Goal: Task Accomplishment & Management: Use online tool/utility

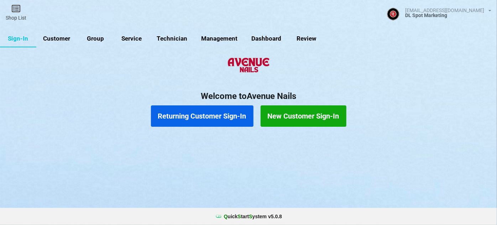
click at [63, 39] on link "Customer" at bounding box center [56, 38] width 41 height 17
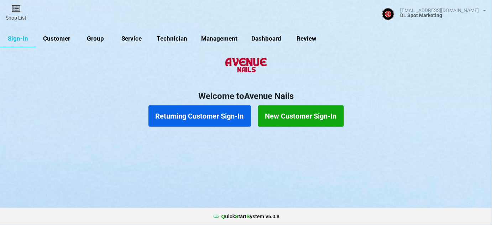
select select "25"
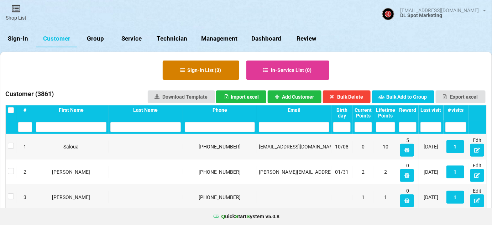
click at [213, 68] on button "Sign-in List ( 3 )" at bounding box center [201, 70] width 77 height 19
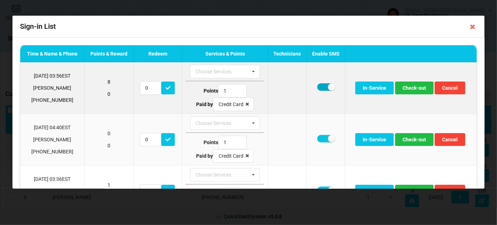
click at [322, 86] on label at bounding box center [325, 86] width 17 height 7
checkbox input "false"
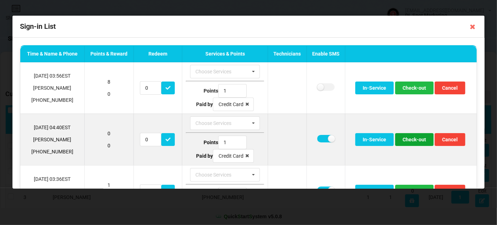
click at [415, 139] on button "Check-out" at bounding box center [414, 139] width 38 height 13
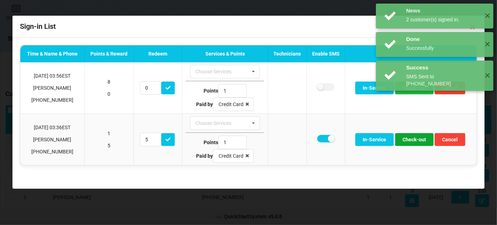
click at [415, 139] on button "Check-out" at bounding box center [414, 139] width 38 height 13
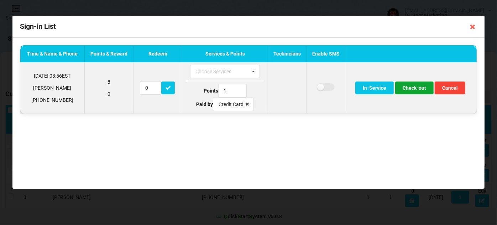
click at [415, 89] on button "Check-out" at bounding box center [414, 88] width 38 height 13
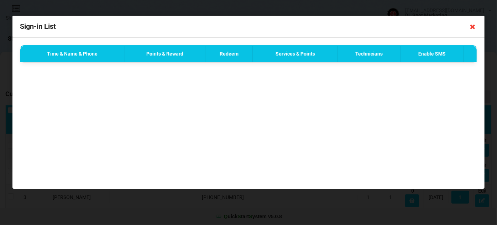
click at [473, 26] on icon at bounding box center [472, 26] width 11 height 11
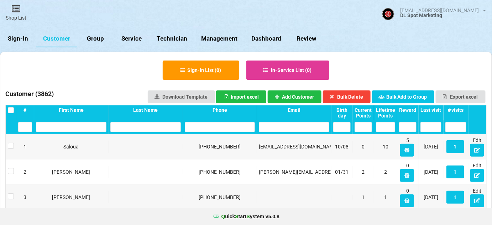
click at [26, 38] on link "Sign-In" at bounding box center [18, 38] width 36 height 17
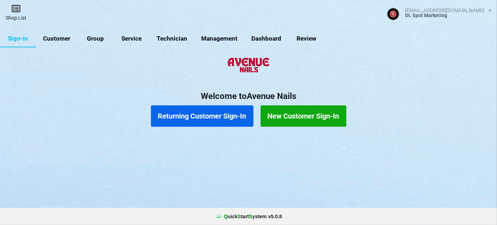
click at [18, 21] on link "Shop List" at bounding box center [16, 12] width 32 height 25
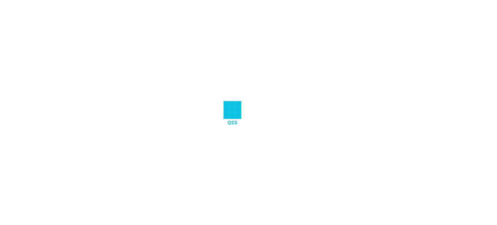
select select "25"
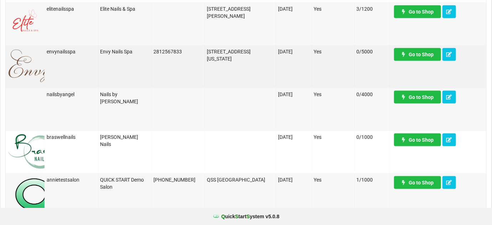
scroll to position [259, 0]
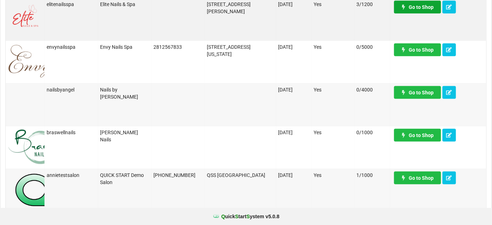
click at [345, 187] on link "Go to Shop" at bounding box center [333, 190] width 24 height 6
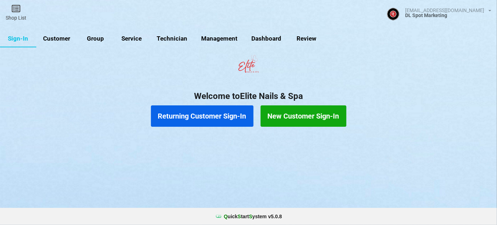
click at [59, 37] on link "Customer" at bounding box center [56, 38] width 41 height 17
select select "25"
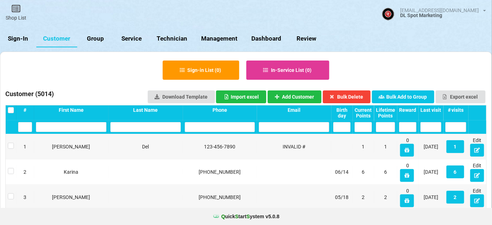
click at [431, 110] on div "Last visit" at bounding box center [431, 110] width 21 height 6
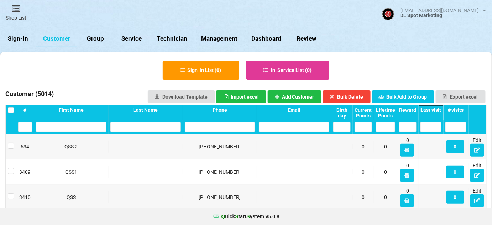
click at [431, 110] on div "Last visit" at bounding box center [431, 110] width 21 height 6
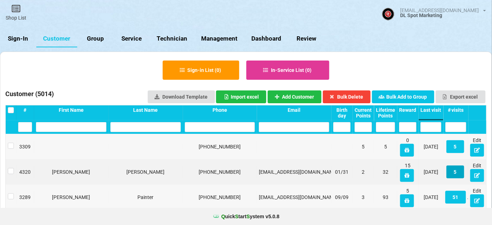
click at [457, 173] on button "5" at bounding box center [456, 172] width 18 height 13
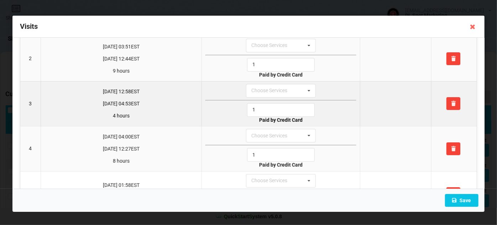
scroll to position [104, 0]
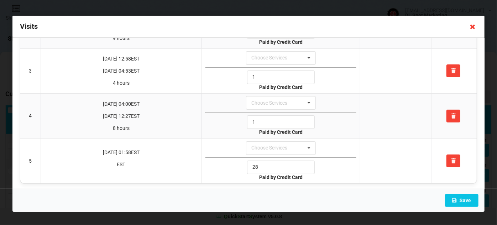
click at [470, 25] on icon at bounding box center [472, 26] width 11 height 11
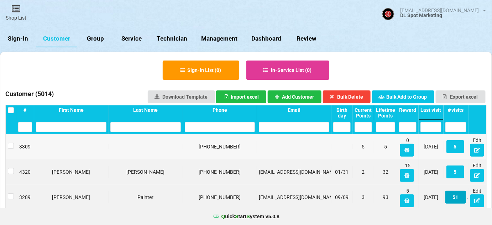
click at [455, 200] on button "51" at bounding box center [456, 197] width 21 height 13
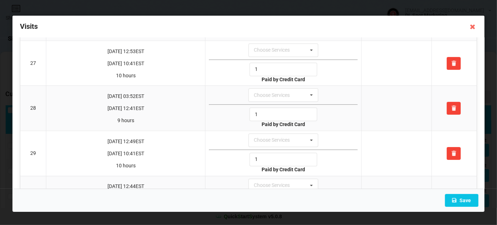
scroll to position [1209, 0]
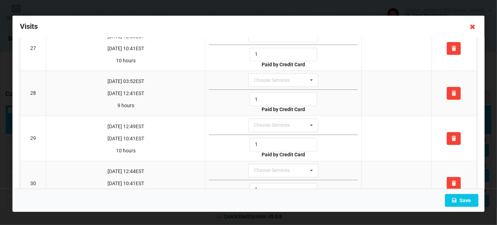
click at [472, 25] on icon at bounding box center [472, 26] width 11 height 11
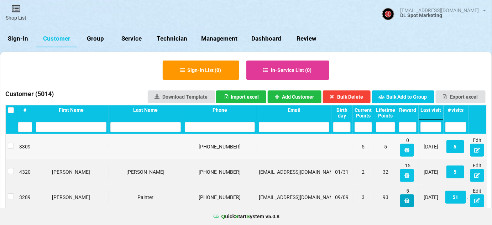
click at [407, 203] on icon at bounding box center [407, 200] width 6 height 4
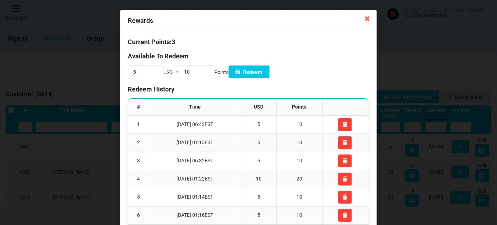
scroll to position [0, 0]
click at [366, 17] on icon at bounding box center [367, 17] width 11 height 11
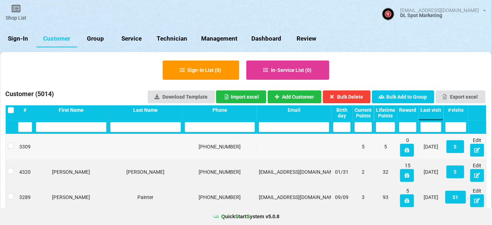
click at [21, 37] on link "Sign-In" at bounding box center [18, 38] width 36 height 17
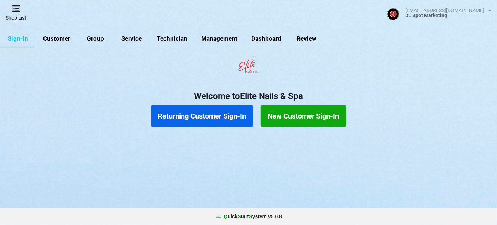
click at [17, 16] on link "Shop List" at bounding box center [16, 12] width 32 height 25
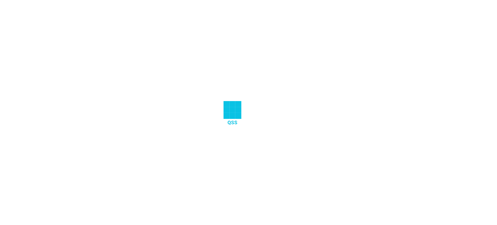
select select "25"
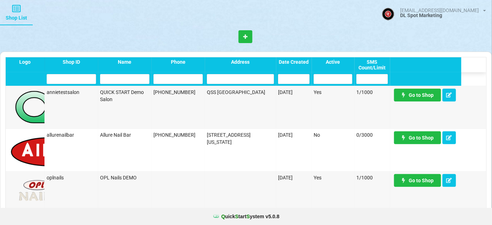
scroll to position [432, 0]
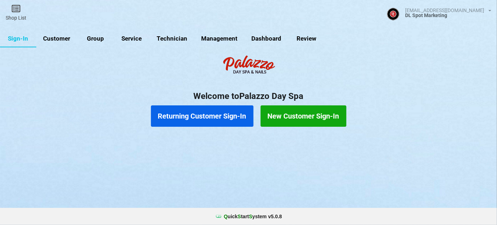
click at [62, 38] on link "Customer" at bounding box center [56, 38] width 41 height 17
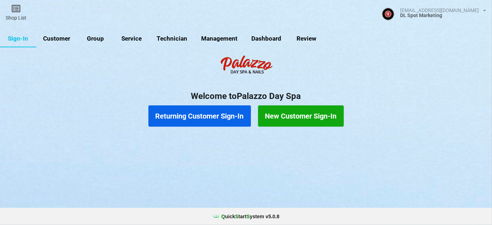
select select "25"
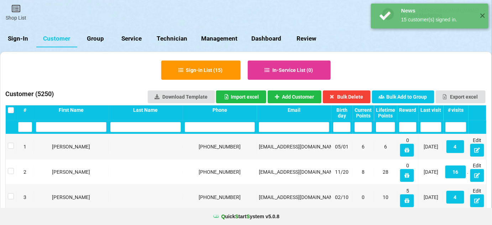
click at [434, 110] on div "Last visit" at bounding box center [431, 110] width 21 height 6
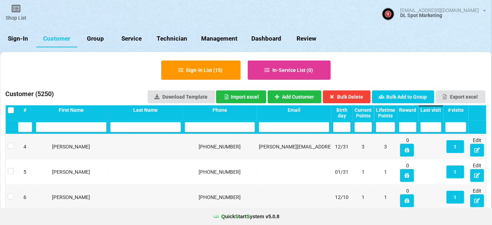
click at [434, 110] on div "Last visit" at bounding box center [431, 110] width 21 height 6
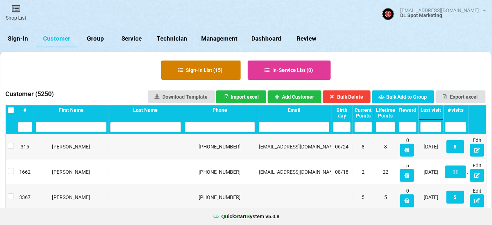
click at [190, 71] on button "Sign-in List ( 15 )" at bounding box center [200, 70] width 79 height 19
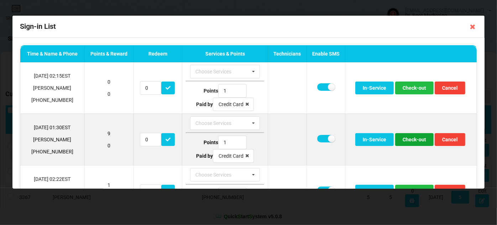
click at [405, 136] on button "Check-out" at bounding box center [414, 139] width 38 height 13
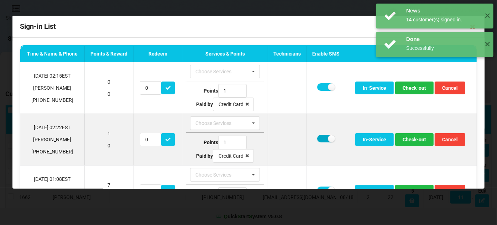
click at [323, 135] on label at bounding box center [325, 138] width 17 height 7
checkbox input "false"
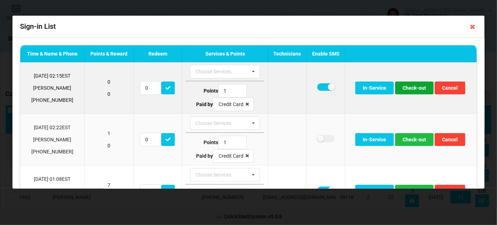
click at [415, 82] on button "Check-out" at bounding box center [414, 88] width 38 height 13
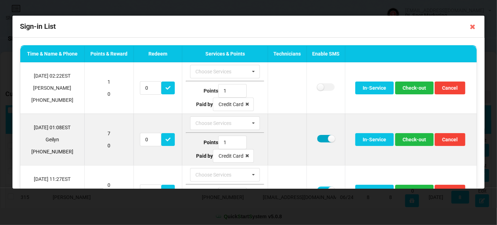
click at [320, 138] on label at bounding box center [325, 138] width 17 height 7
checkbox input "false"
click at [418, 139] on button "Check-out" at bounding box center [414, 139] width 38 height 13
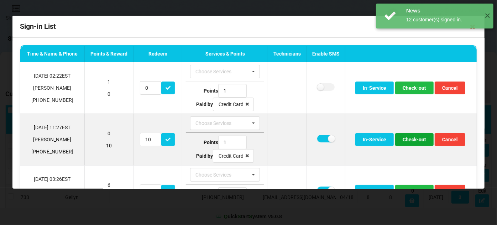
click at [415, 140] on button "Check-out" at bounding box center [414, 139] width 38 height 13
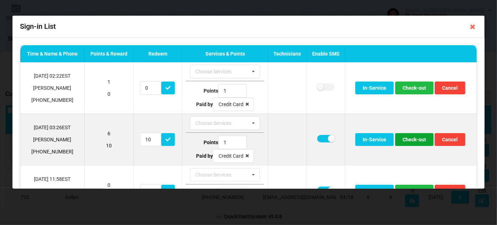
click at [410, 141] on button "Check-out" at bounding box center [414, 139] width 38 height 13
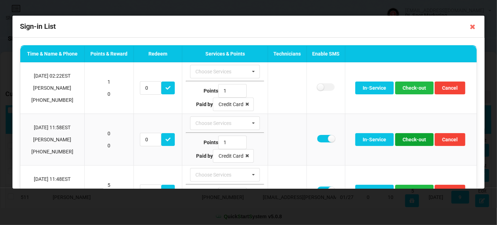
click at [410, 141] on button "Check-out" at bounding box center [414, 139] width 38 height 13
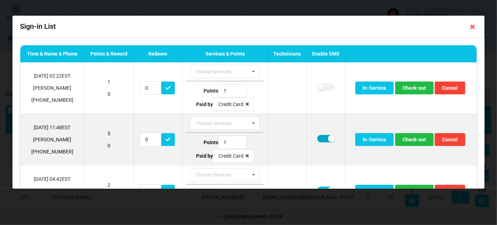
click at [319, 136] on label at bounding box center [325, 138] width 17 height 7
checkbox input "false"
click at [408, 139] on button "Check-out" at bounding box center [414, 139] width 38 height 13
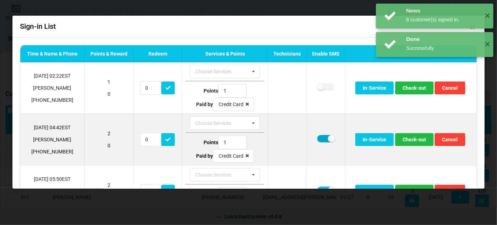
click at [320, 138] on label at bounding box center [325, 138] width 17 height 7
checkbox input "false"
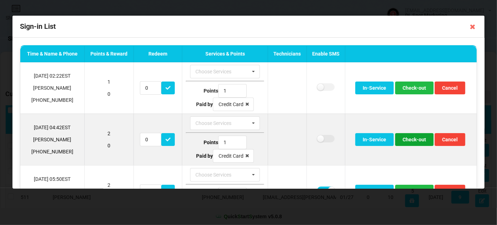
click at [413, 140] on button "Check-out" at bounding box center [414, 139] width 38 height 13
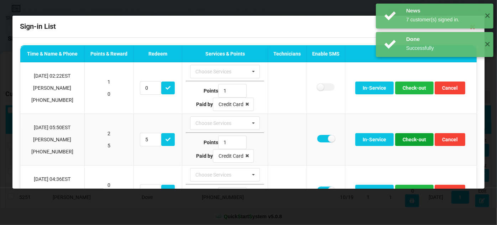
click at [413, 140] on button "Check-out" at bounding box center [414, 139] width 38 height 13
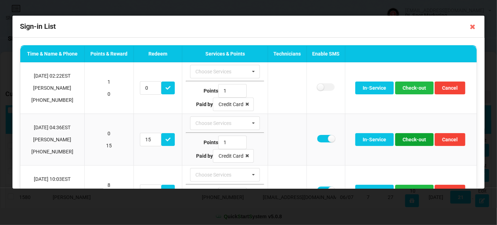
click at [413, 140] on button "Check-out" at bounding box center [414, 139] width 38 height 13
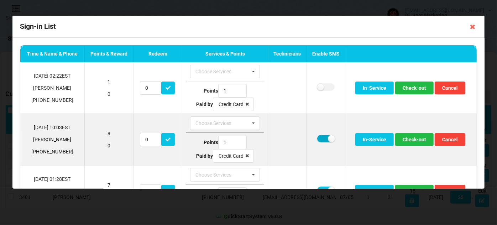
click at [320, 137] on label at bounding box center [325, 138] width 17 height 7
checkbox input "false"
click at [408, 138] on button "Check-out" at bounding box center [414, 139] width 38 height 13
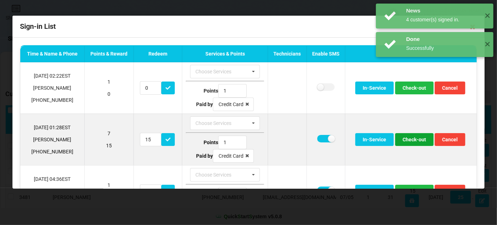
click at [409, 140] on button "Check-out" at bounding box center [414, 139] width 38 height 13
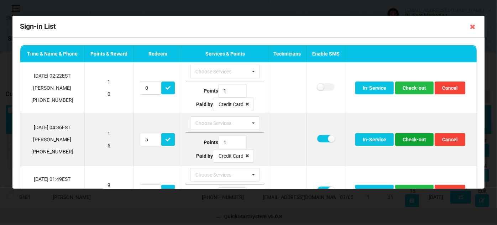
click at [413, 139] on button "Check-out" at bounding box center [414, 139] width 38 height 13
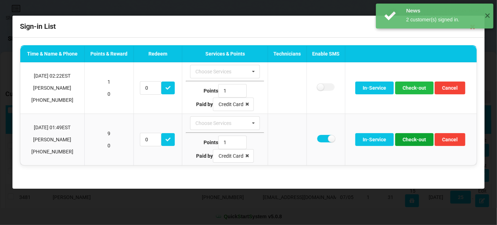
click at [413, 139] on button "Check-out" at bounding box center [414, 139] width 38 height 13
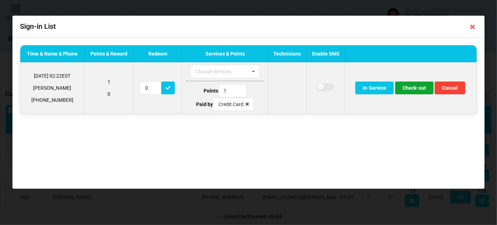
click at [420, 89] on button "Check-out" at bounding box center [414, 88] width 38 height 13
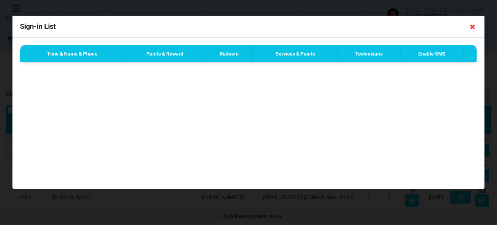
click at [473, 28] on icon at bounding box center [472, 26] width 11 height 11
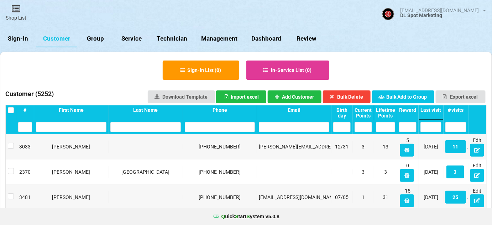
click at [21, 40] on link "Sign-In" at bounding box center [18, 38] width 36 height 17
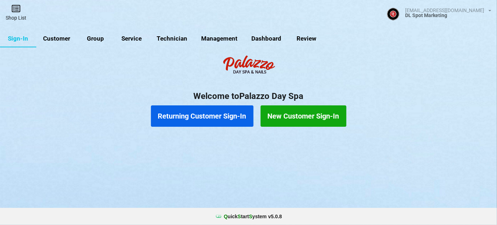
click at [17, 18] on link "Shop List" at bounding box center [16, 12] width 32 height 25
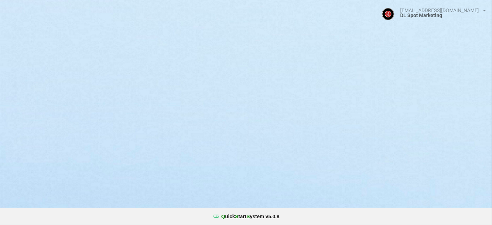
select select "25"
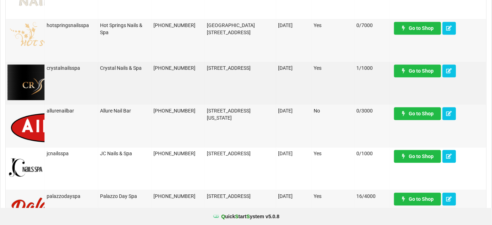
scroll to position [561, 0]
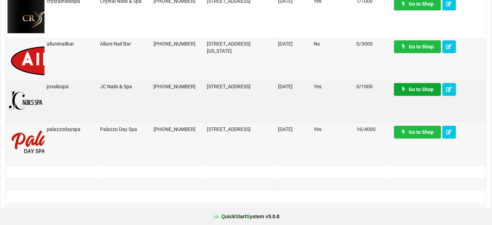
click at [427, 89] on link "Go to Shop" at bounding box center [417, 89] width 47 height 13
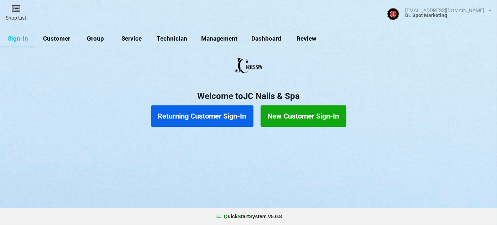
click at [61, 40] on link "Customer" at bounding box center [56, 38] width 41 height 17
select select "25"
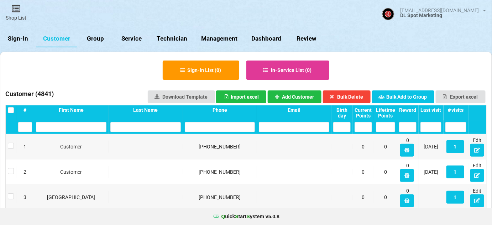
click at [22, 38] on link "Sign-In" at bounding box center [18, 38] width 36 height 17
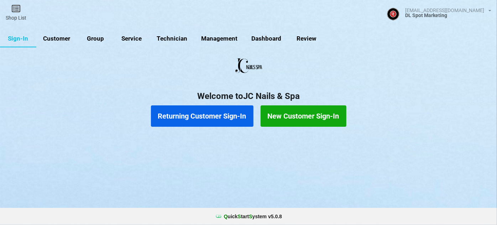
click at [199, 113] on button "Returning Customer Sign-In" at bounding box center [202, 115] width 103 height 21
